Goal: Entertainment & Leisure: Consume media (video, audio)

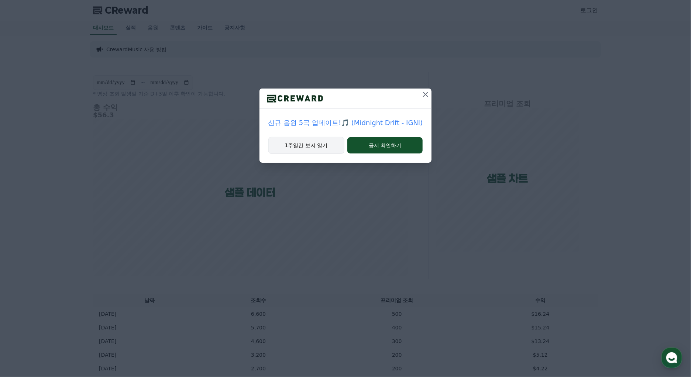
click at [322, 149] on button "1주일간 보지 않기" at bounding box center [306, 145] width 76 height 17
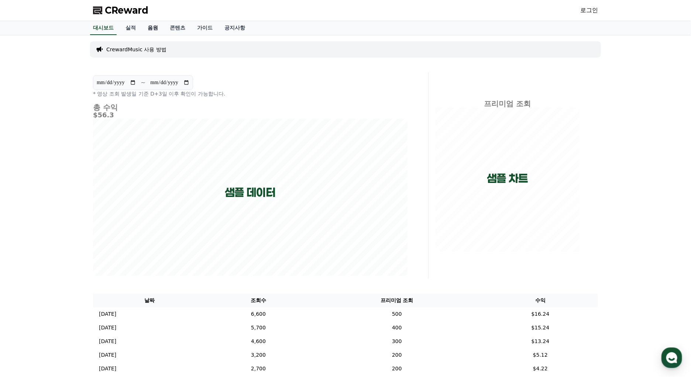
click at [152, 28] on link "음원" at bounding box center [153, 28] width 22 height 14
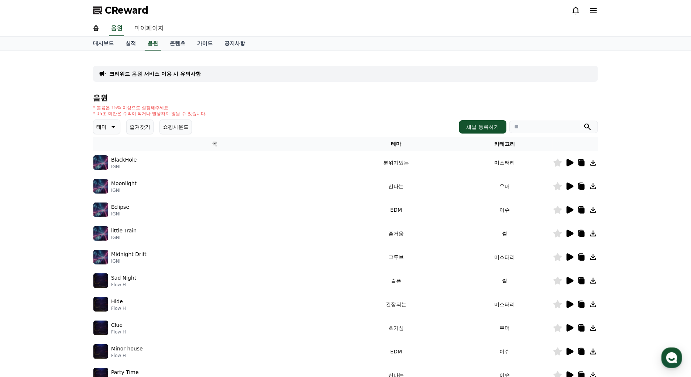
click at [112, 127] on icon at bounding box center [112, 126] width 9 height 9
click at [106, 183] on button "호기심" at bounding box center [104, 185] width 21 height 16
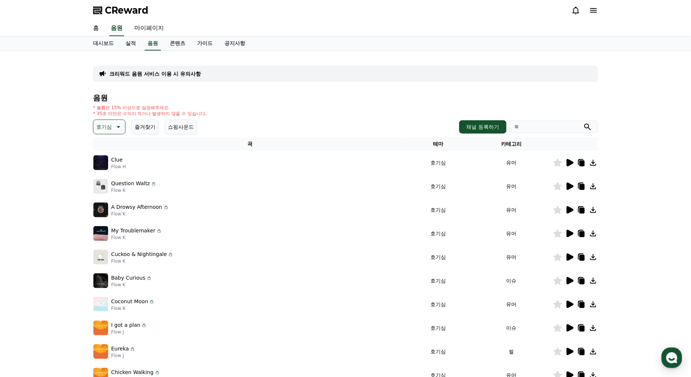
click at [566, 159] on icon at bounding box center [569, 162] width 9 height 9
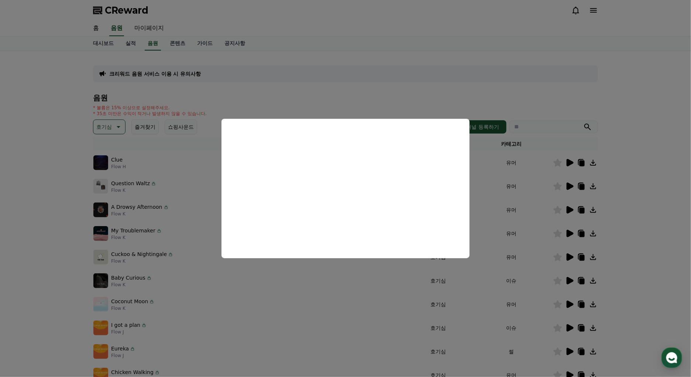
click at [535, 206] on button "close modal" at bounding box center [345, 188] width 691 height 377
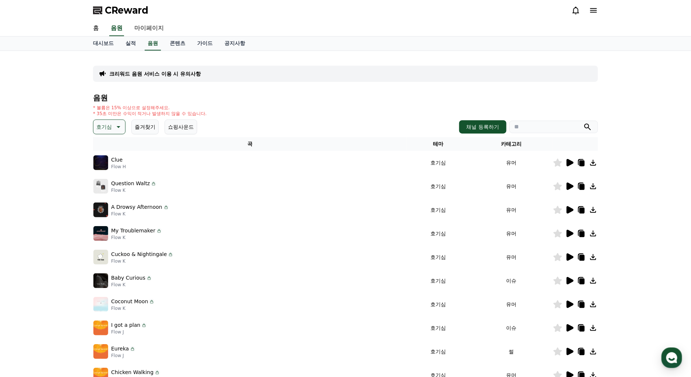
click at [567, 209] on icon at bounding box center [569, 209] width 7 height 7
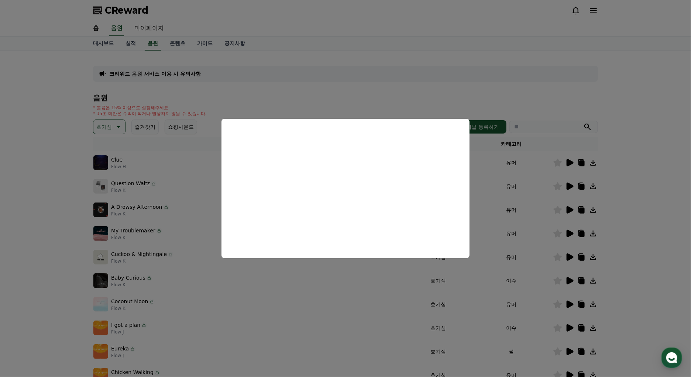
click at [565, 213] on button "close modal" at bounding box center [345, 188] width 691 height 377
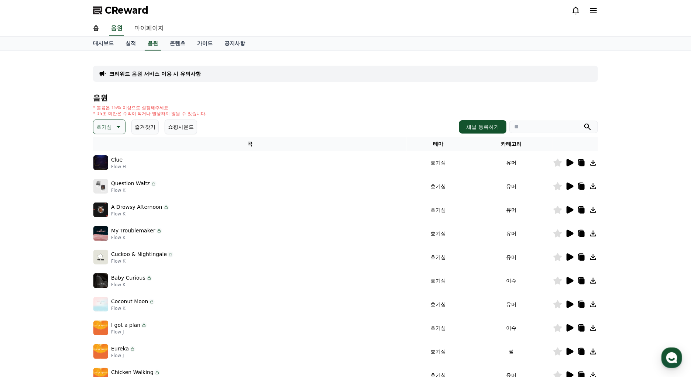
click at [566, 232] on icon at bounding box center [569, 233] width 9 height 9
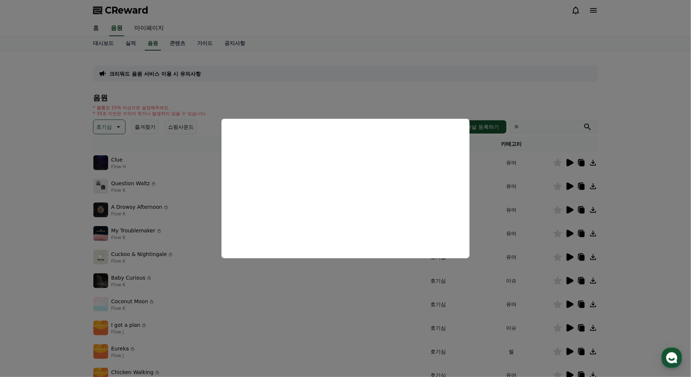
click at [443, 286] on button "close modal" at bounding box center [345, 188] width 691 height 377
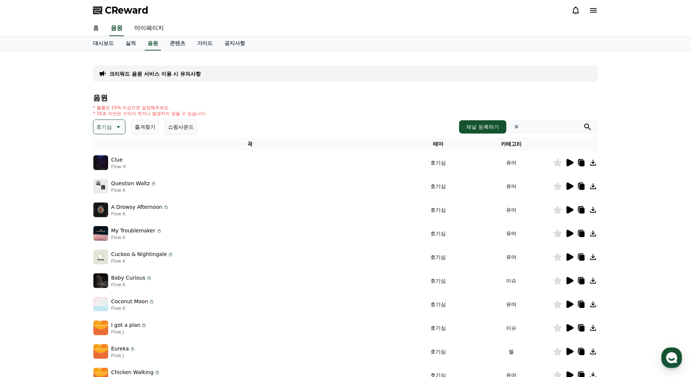
click at [567, 230] on icon at bounding box center [569, 233] width 7 height 7
